Goal: Find specific page/section: Find specific page/section

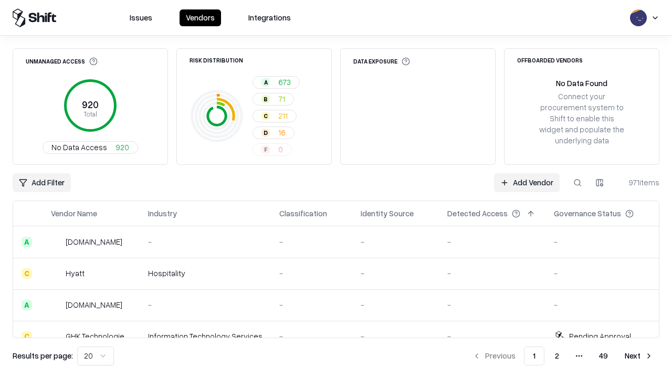
click at [336, 189] on div "Add Filter Add Vendor 971 items" at bounding box center [336, 182] width 647 height 19
click at [41, 183] on html "Issues Vendors Integrations Unmanaged Access 920 Total No Data Access 920 Risk …" at bounding box center [336, 189] width 672 height 378
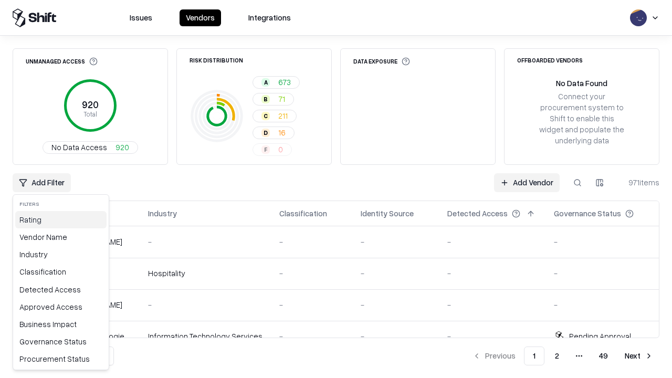
click at [61, 219] on div "Rating" at bounding box center [60, 219] width 91 height 17
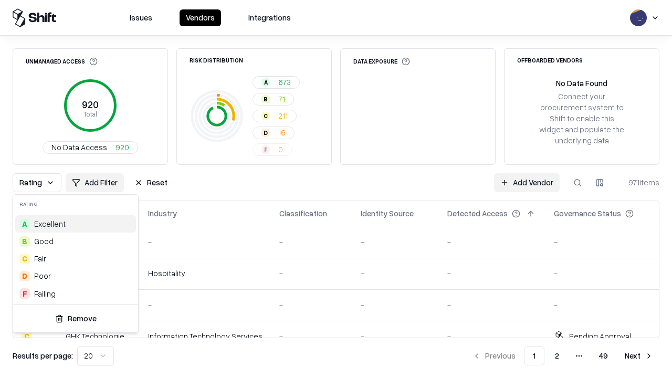
click at [336, 189] on html "Issues Vendors Integrations Unmanaged Access 920 Total No Data Access 920 Risk …" at bounding box center [336, 189] width 672 height 378
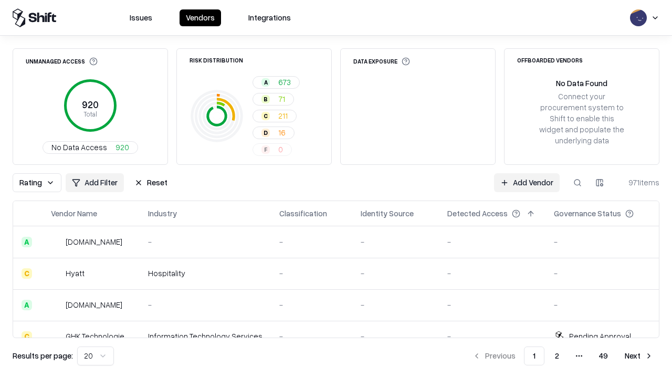
click at [151, 183] on button "Reset" at bounding box center [151, 182] width 46 height 19
click at [336, 189] on div "Rating Add Filter Reset Add Vendor 971 items" at bounding box center [336, 182] width 647 height 19
click at [41, 183] on html "Issues Vendors Integrations Unmanaged Access 920 Total No Data Access 920 Risk …" at bounding box center [336, 189] width 672 height 378
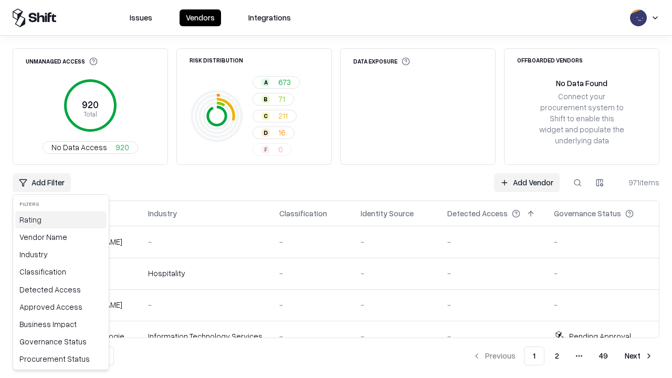
click at [61, 219] on div "Rating" at bounding box center [60, 219] width 91 height 17
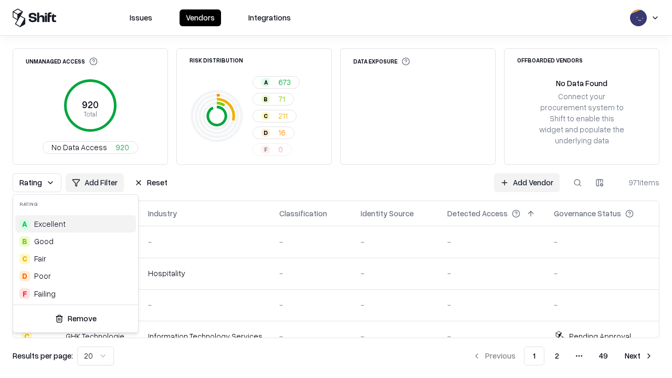
click at [76, 275] on div "D Poor" at bounding box center [75, 275] width 121 height 17
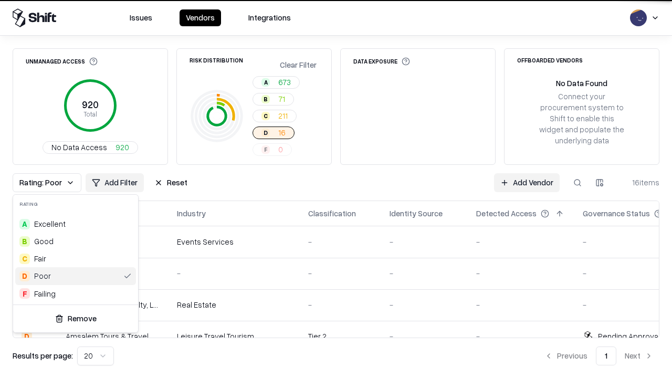
click at [336, 189] on html "Issues Vendors Integrations Unmanaged Access 920 Total No Data Access 920 Risk …" at bounding box center [336, 189] width 672 height 378
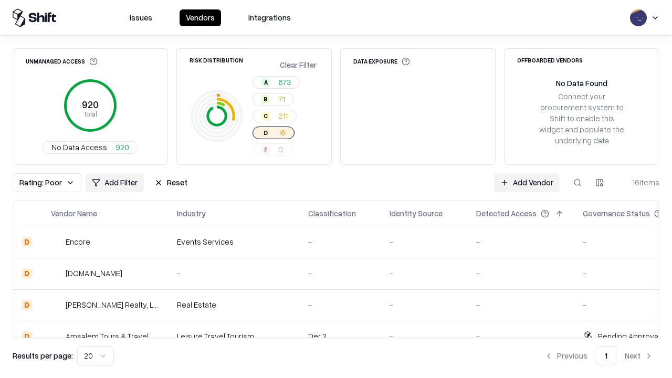
click at [336, 189] on div "Rating: Poor Add Filter Reset Add Vendor 16 items" at bounding box center [336, 182] width 647 height 19
click at [171, 183] on button "Reset" at bounding box center [171, 182] width 46 height 19
click at [336, 189] on div "Add Filter Add Vendor 16 items" at bounding box center [336, 182] width 647 height 19
click at [41, 183] on html "Issues Vendors Integrations Unmanaged Access 920 Total No Data Access 920 Risk …" at bounding box center [336, 189] width 672 height 378
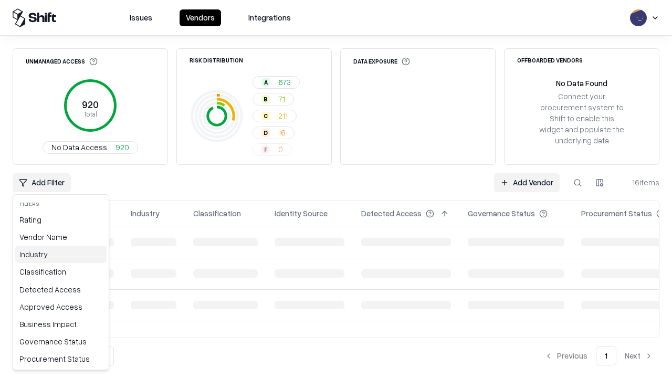
click at [61, 254] on div "Industry" at bounding box center [60, 254] width 91 height 17
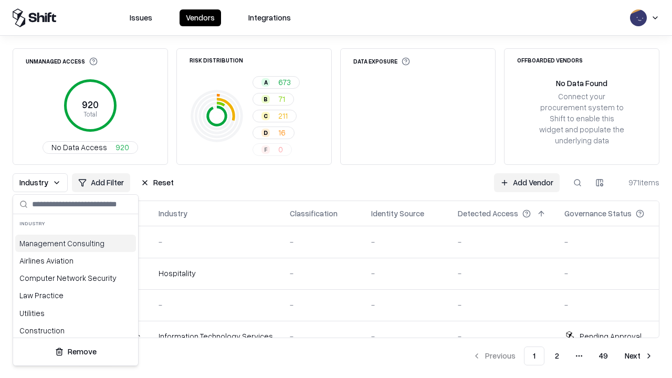
click at [336, 189] on html "Issues Vendors Integrations Unmanaged Access 920 Total No Data Access 920 Risk …" at bounding box center [336, 189] width 672 height 378
click at [157, 183] on button "Reset" at bounding box center [157, 182] width 46 height 19
